Goal: Register for event/course

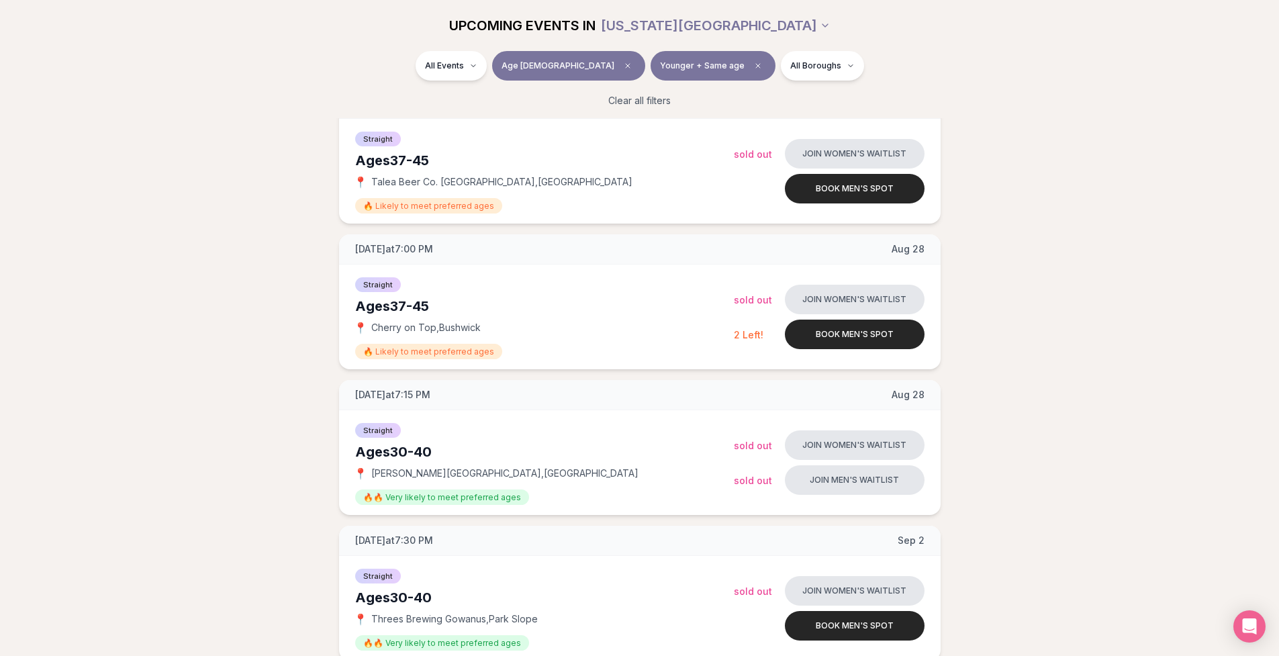
scroll to position [489, 0]
drag, startPoint x: 510, startPoint y: 468, endPoint x: 369, endPoint y: 470, distance: 141.7
click at [369, 470] on div "📍 [PERSON_NAME][GEOGRAPHIC_DATA] , [GEOGRAPHIC_DATA]" at bounding box center [544, 472] width 379 height 13
click at [863, 477] on button "Join men's waitlist" at bounding box center [855, 480] width 140 height 30
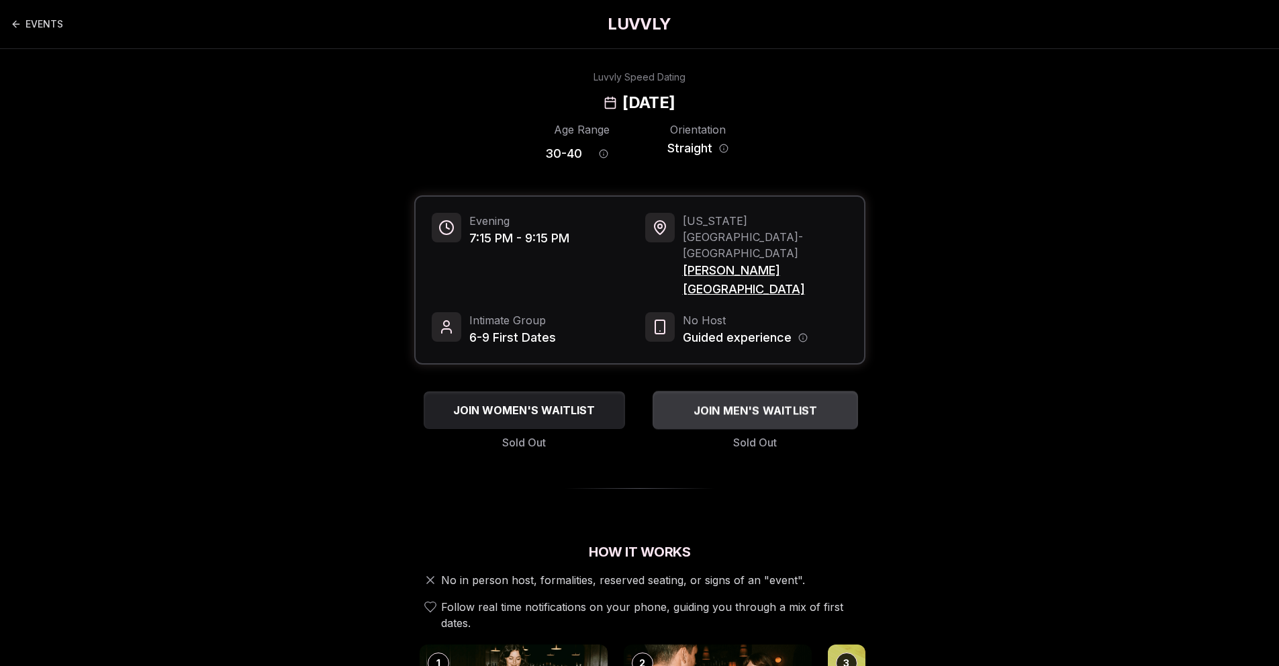
click at [743, 402] on span "JOIN MEN'S WAITLIST" at bounding box center [755, 410] width 130 height 16
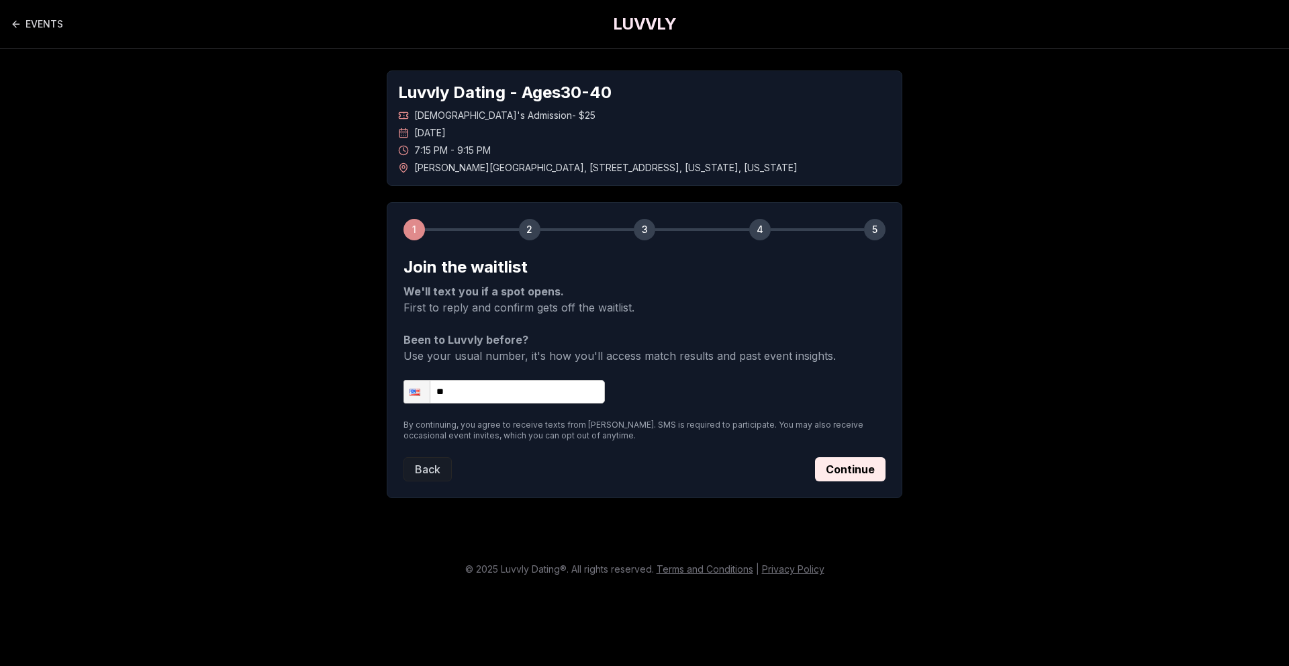
click at [472, 386] on input "**" at bounding box center [504, 391] width 201 height 23
type input "**********"
click at [857, 472] on button "Continue" at bounding box center [850, 469] width 70 height 24
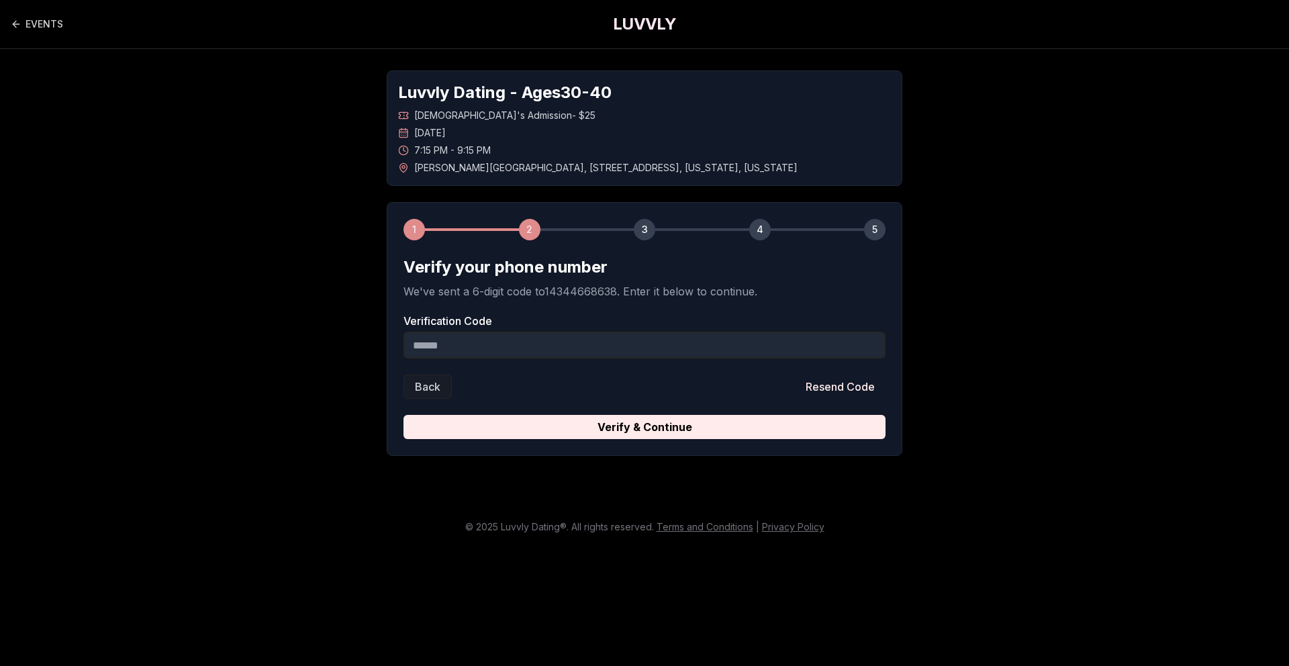
click at [473, 340] on input "Verification Code" at bounding box center [645, 345] width 482 height 27
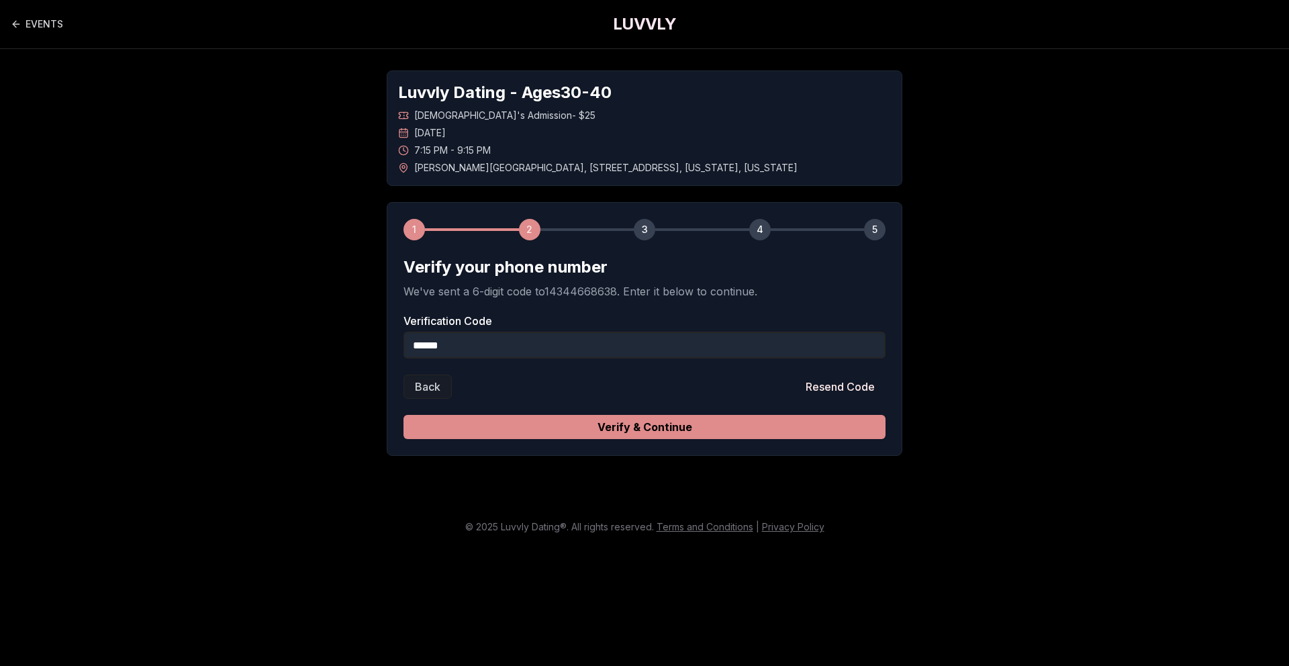
type input "******"
click at [521, 425] on button "Verify & Continue" at bounding box center [645, 427] width 482 height 24
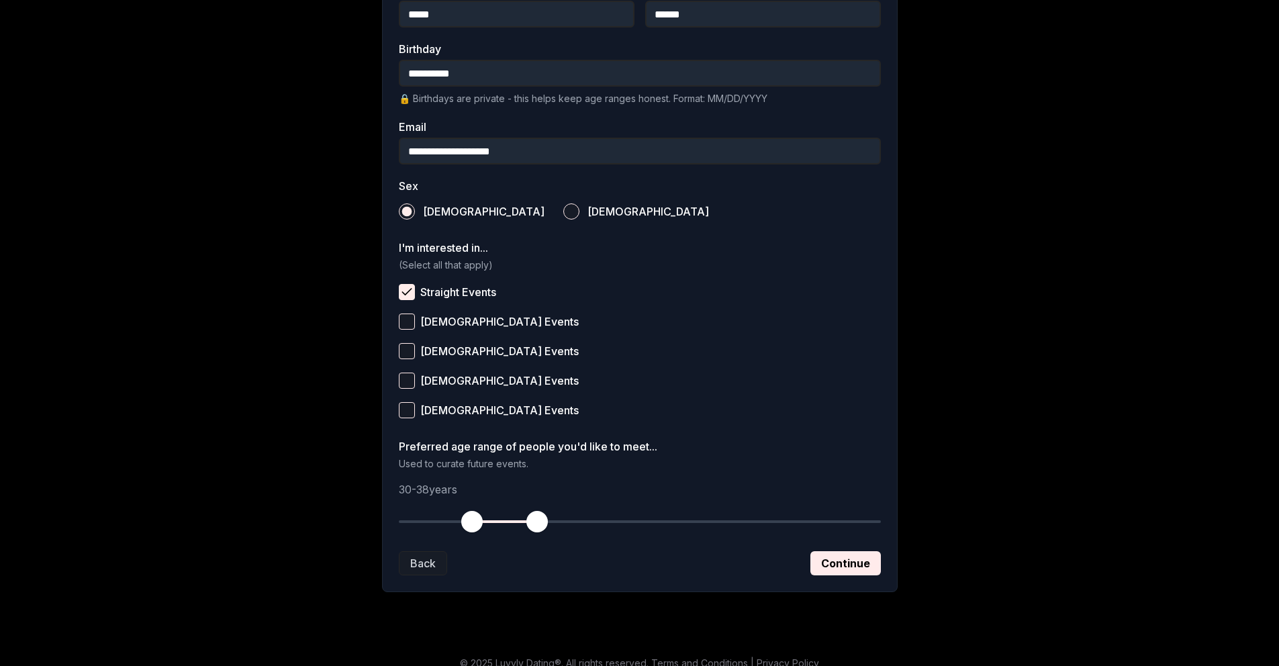
scroll to position [346, 0]
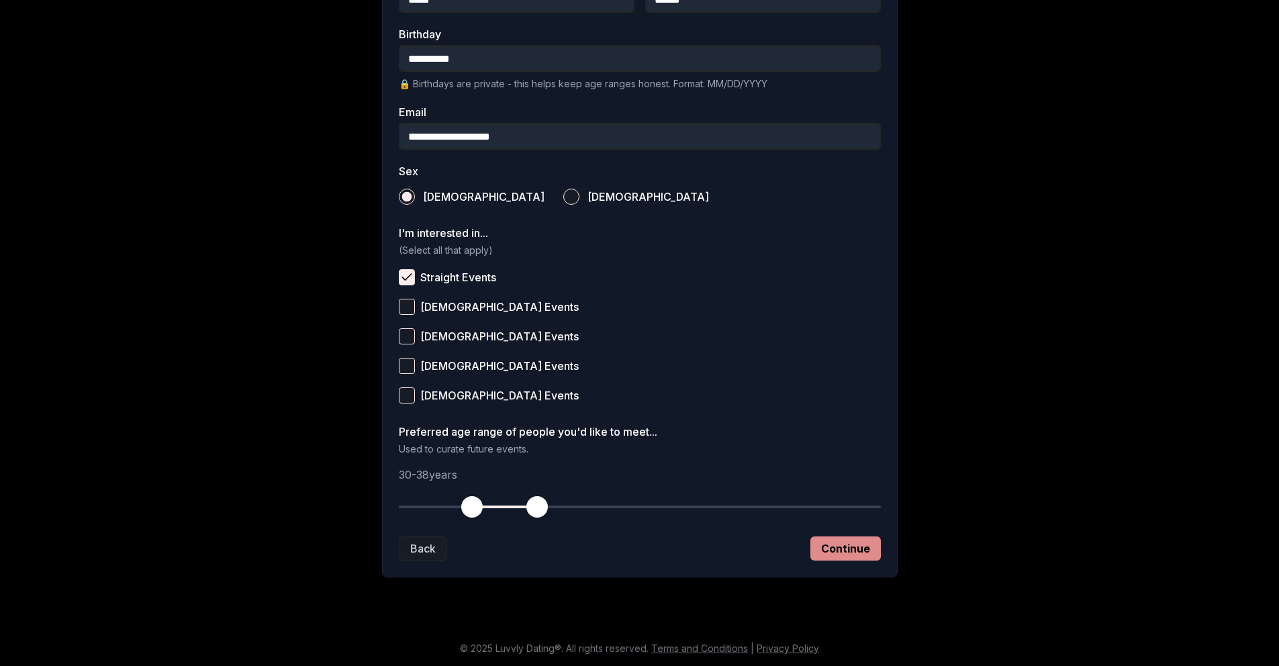
click at [845, 552] on button "Continue" at bounding box center [845, 548] width 70 height 24
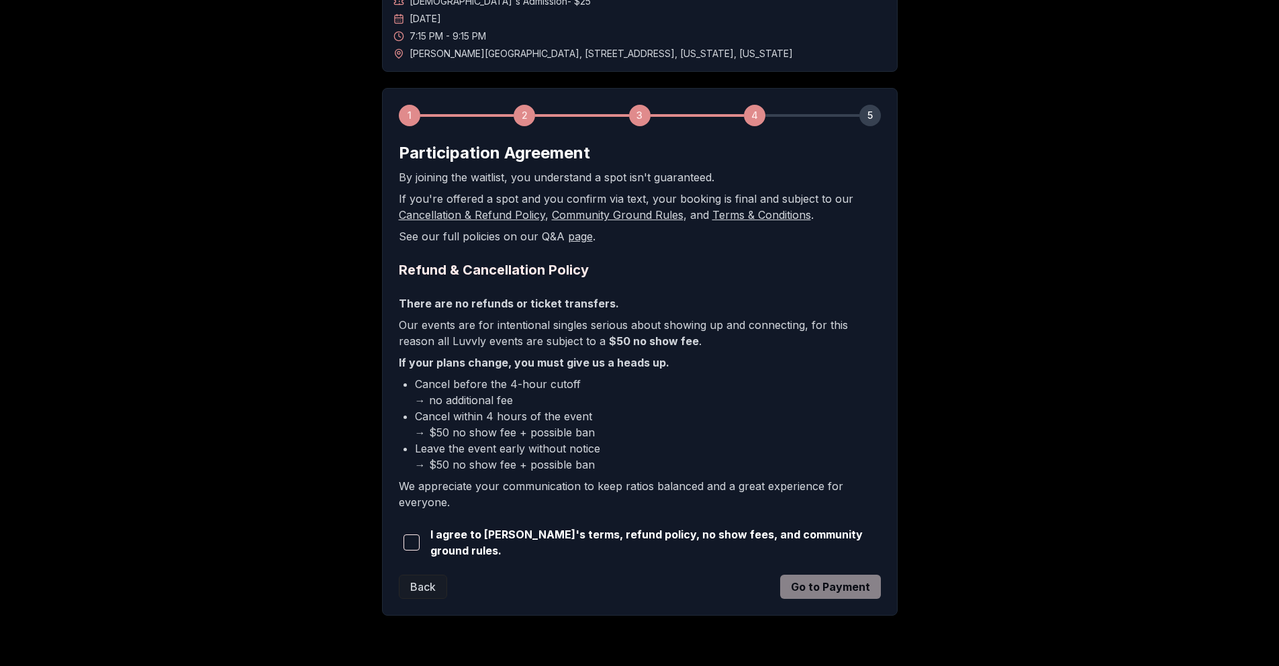
scroll to position [150, 0]
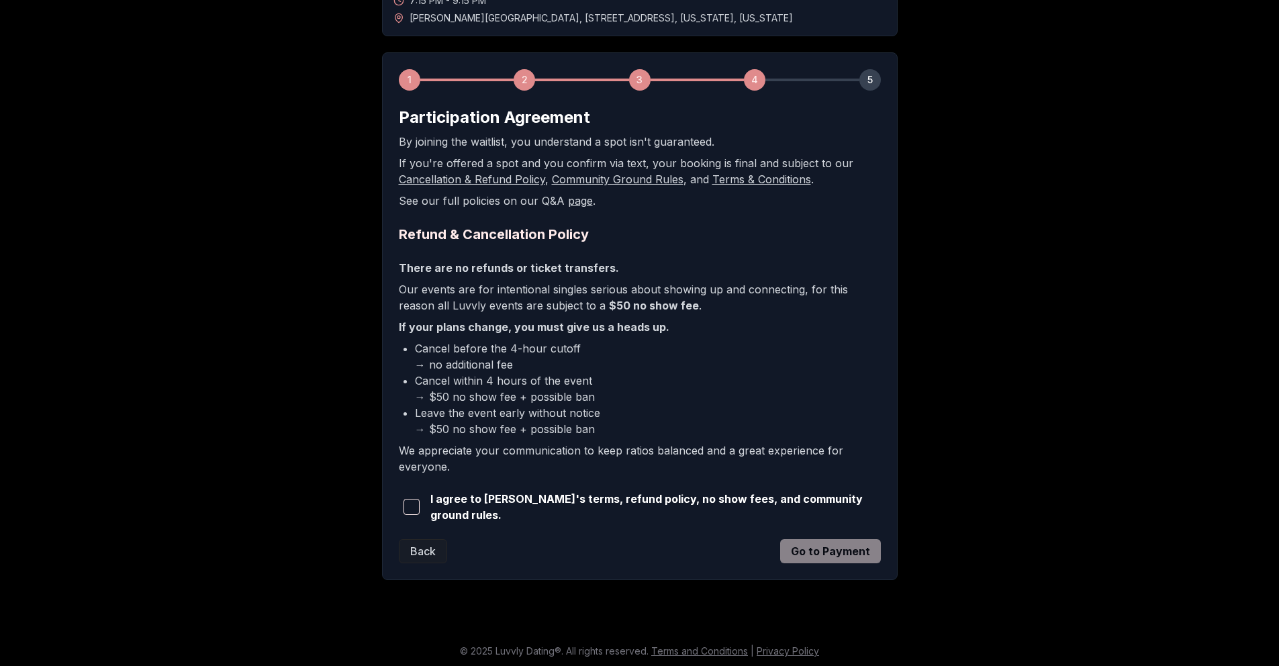
click at [415, 500] on span "button" at bounding box center [412, 507] width 16 height 16
click at [802, 554] on button "Go to Payment" at bounding box center [830, 551] width 101 height 24
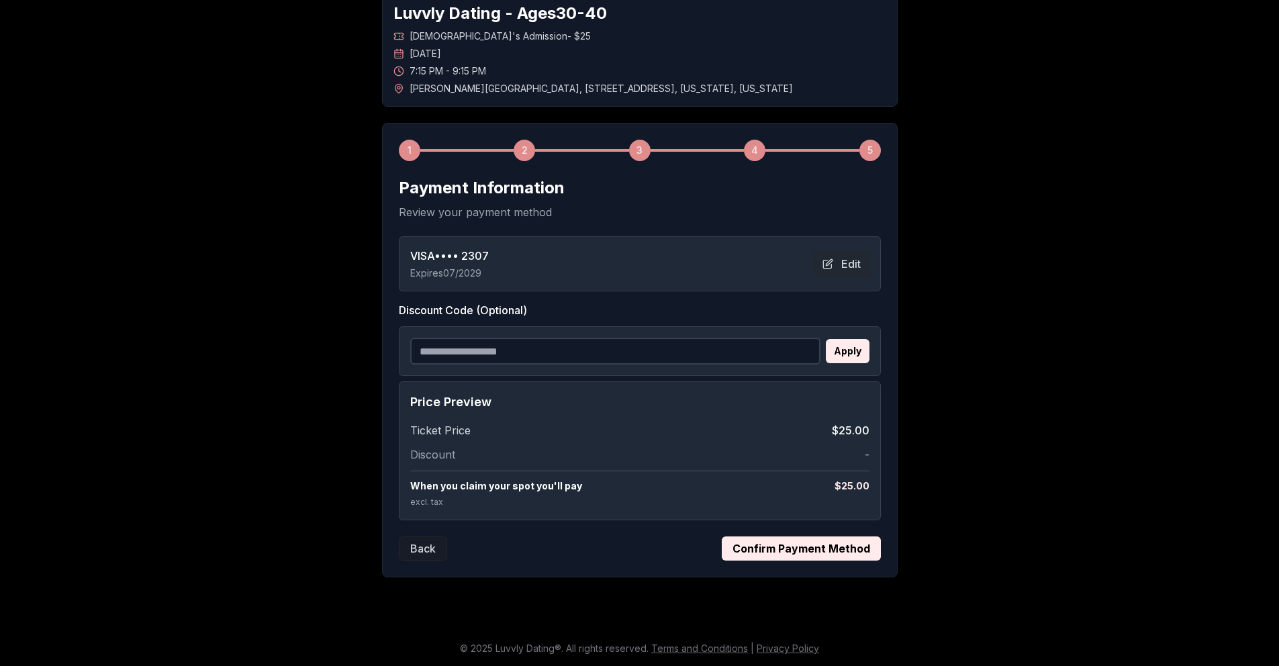
click at [775, 547] on button "Confirm Payment Method" at bounding box center [801, 548] width 159 height 24
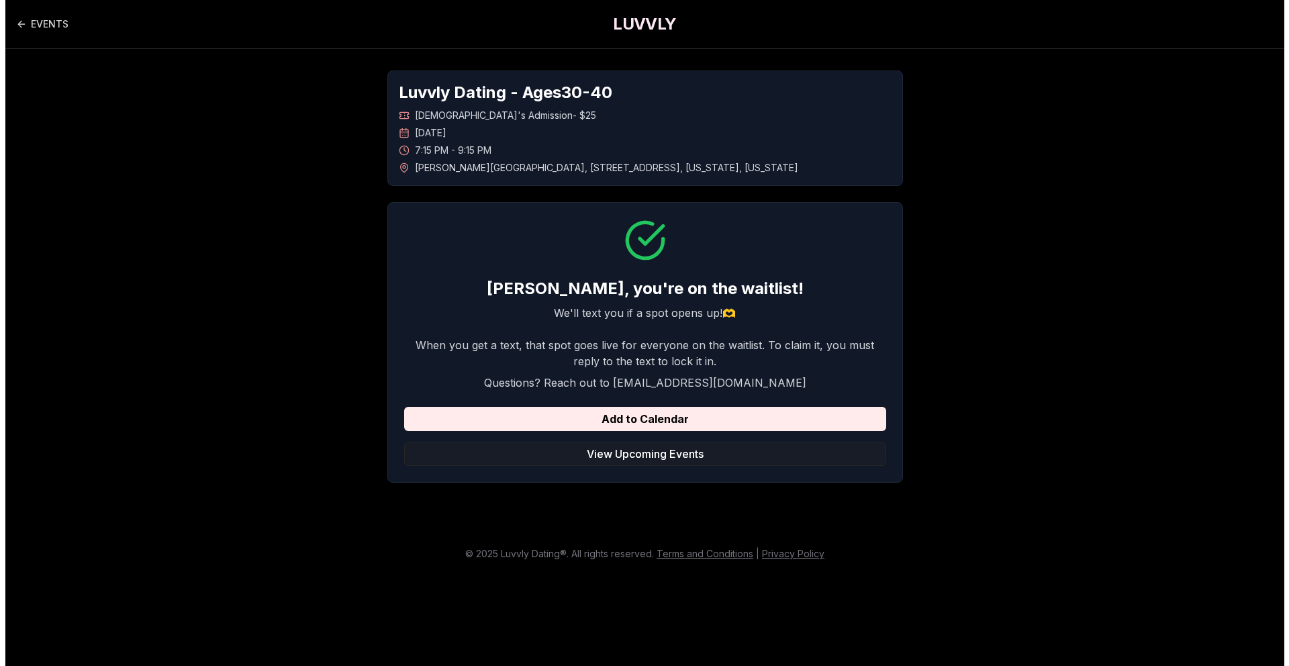
scroll to position [0, 0]
